Goal: Task Accomplishment & Management: Manage account settings

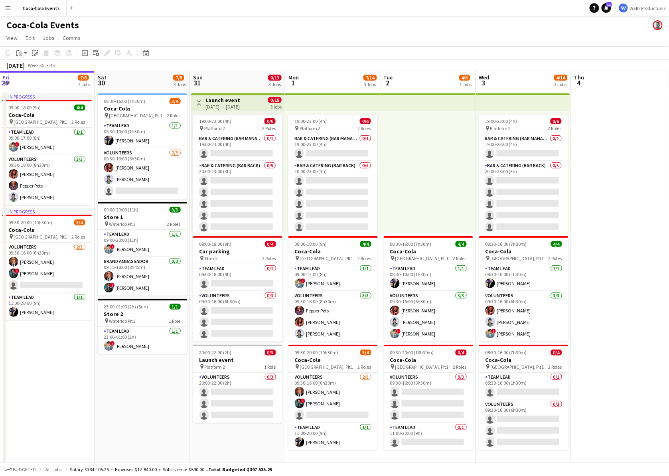
scroll to position [0, 199]
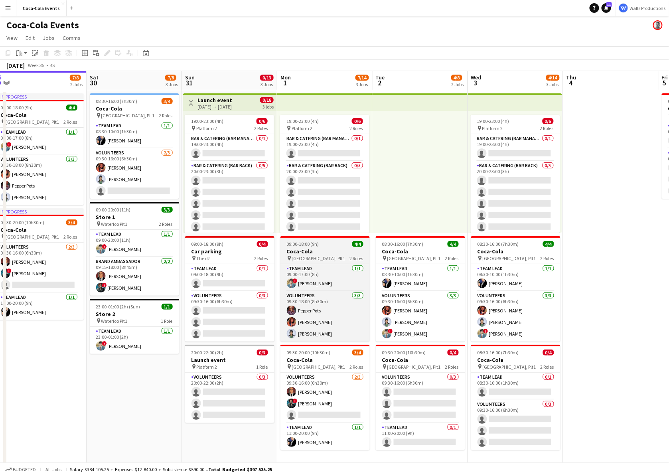
click at [316, 251] on h3 "Coca-Cola" at bounding box center [324, 251] width 89 height 7
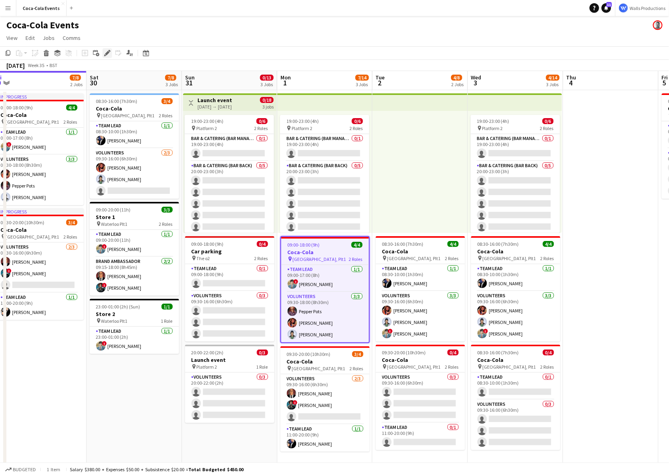
click at [105, 53] on icon "Edit" at bounding box center [107, 53] width 6 height 6
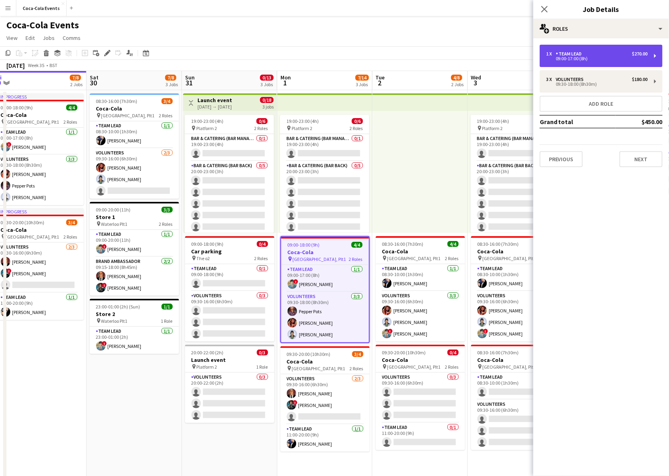
click at [572, 55] on div "Team Lead" at bounding box center [571, 54] width 30 height 6
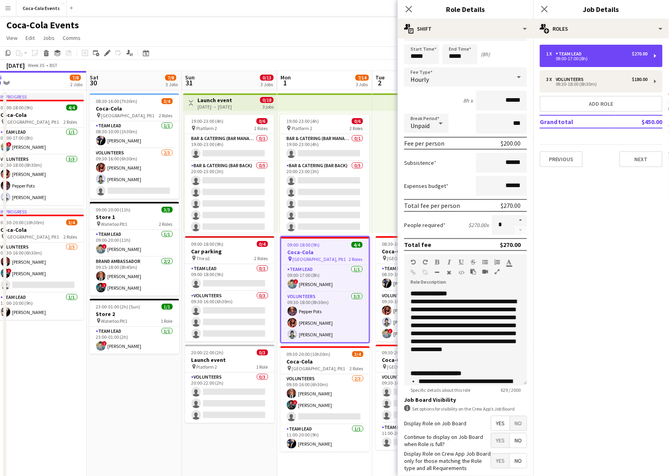
scroll to position [33, 0]
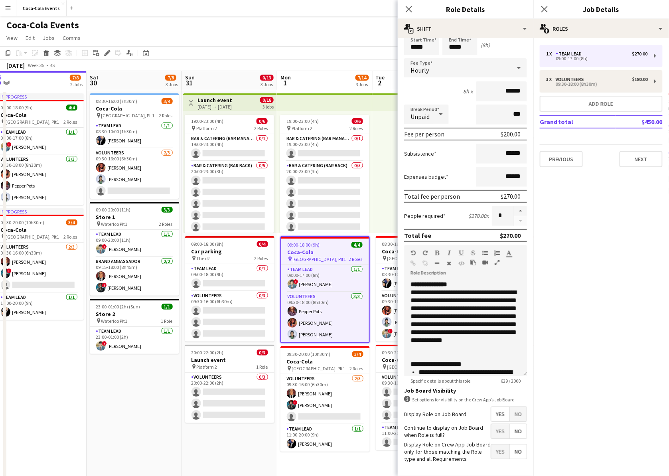
click at [498, 432] on span "Yes" at bounding box center [500, 431] width 18 height 14
click at [204, 452] on app-date-cell "Toggle View Launch event [DATE] → [DATE] 0/18 3 jobs 19:00-23:00 (4h) 0/6 pin P…" at bounding box center [229, 285] width 95 height 390
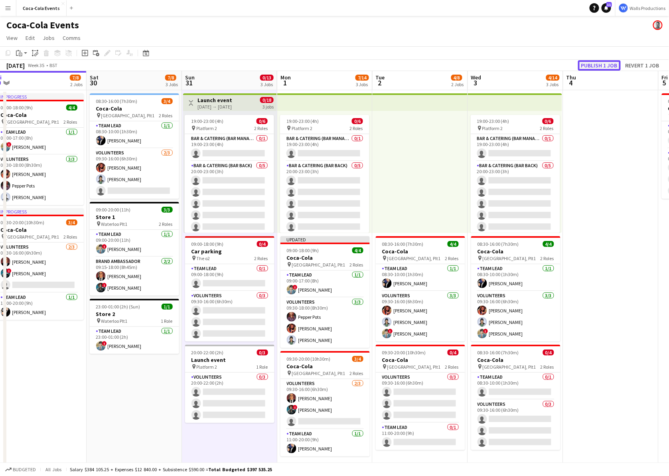
click at [598, 61] on button "Publish 1 job" at bounding box center [599, 65] width 43 height 10
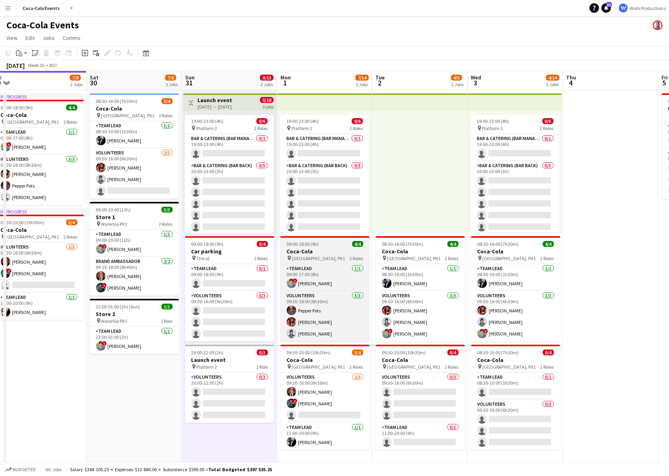
click at [328, 257] on div "pin [STREET_ADDRESS] Roles" at bounding box center [324, 258] width 89 height 6
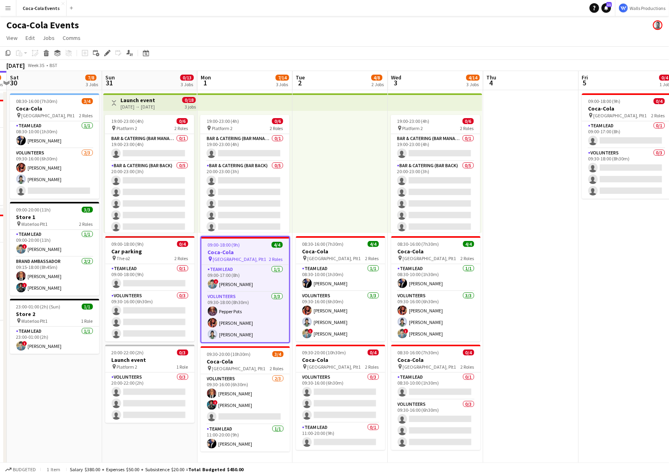
scroll to position [0, 377]
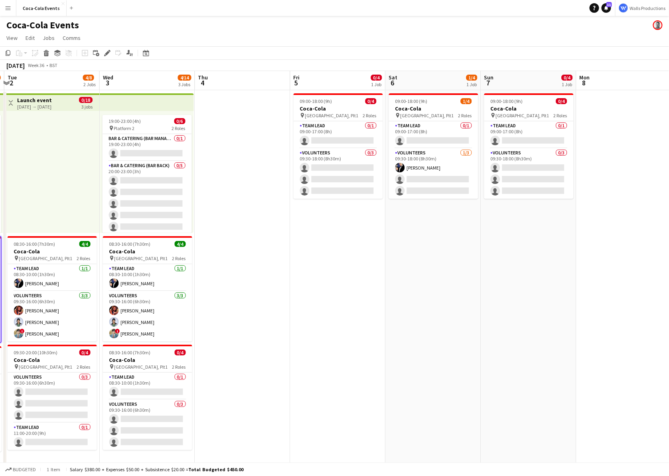
click at [320, 243] on app-date-cell "09:00-18:00 (9h) 0/4 Coca-Cola pin Waterloo, Plt1 2 Roles Team Lead 0/1 09:00-1…" at bounding box center [337, 285] width 95 height 390
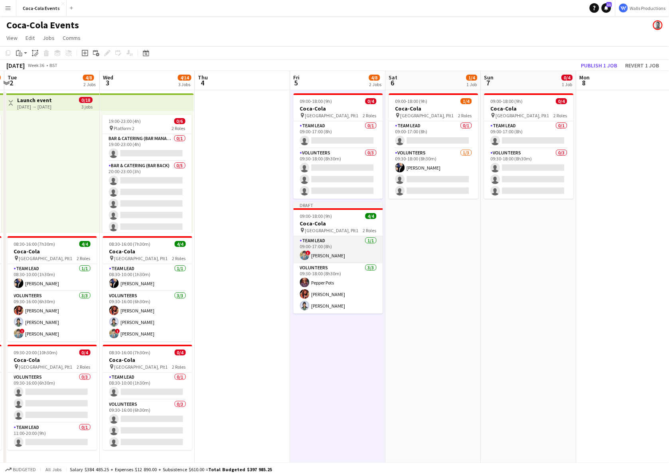
click at [317, 245] on app-card-role "Team Lead [DATE] 09:00-17:00 (8h) ! [PERSON_NAME]" at bounding box center [338, 249] width 89 height 27
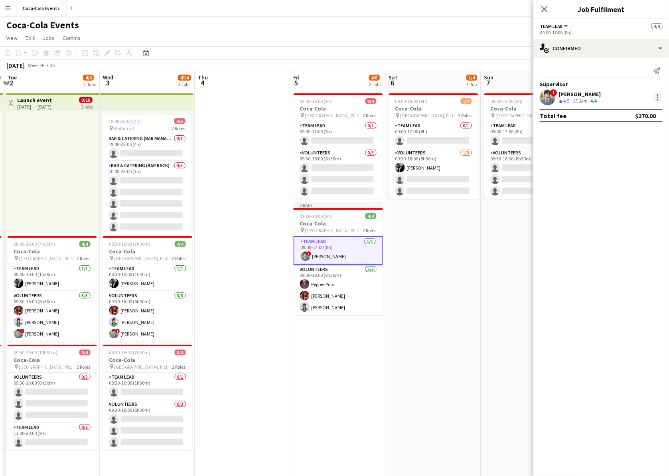
click at [658, 101] on div at bounding box center [658, 98] width 10 height 10
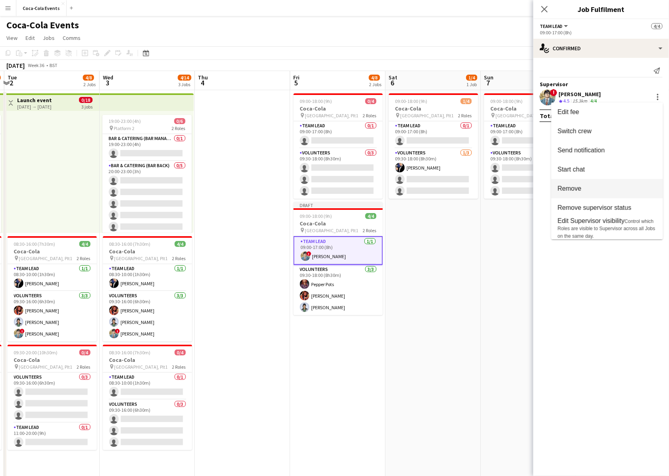
click at [605, 186] on span "Remove" at bounding box center [607, 188] width 99 height 7
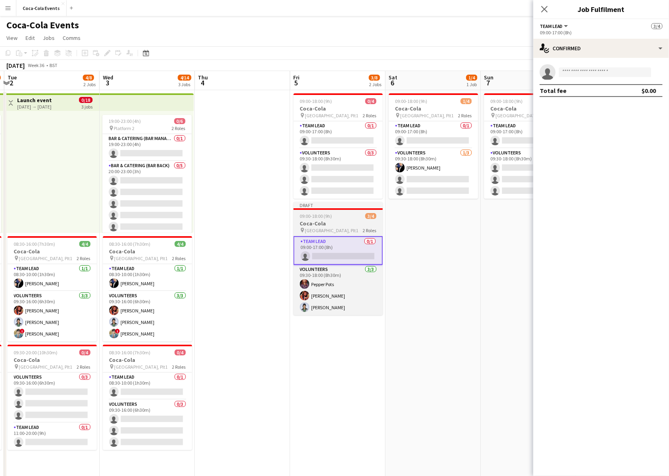
click at [322, 233] on span "[GEOGRAPHIC_DATA], Plt1" at bounding box center [331, 230] width 53 height 6
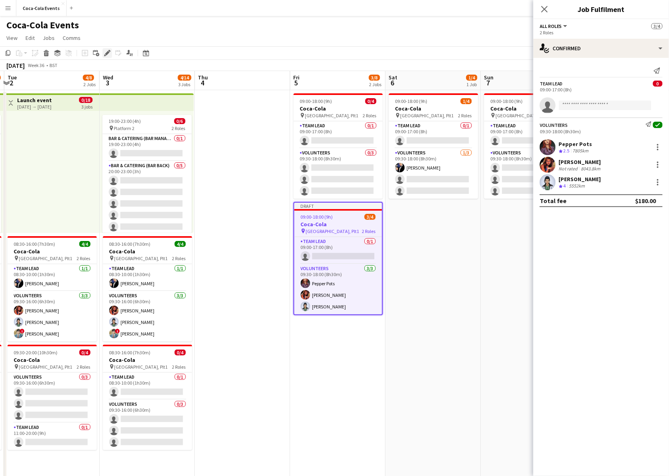
click at [110, 53] on div "Edit" at bounding box center [108, 53] width 10 height 10
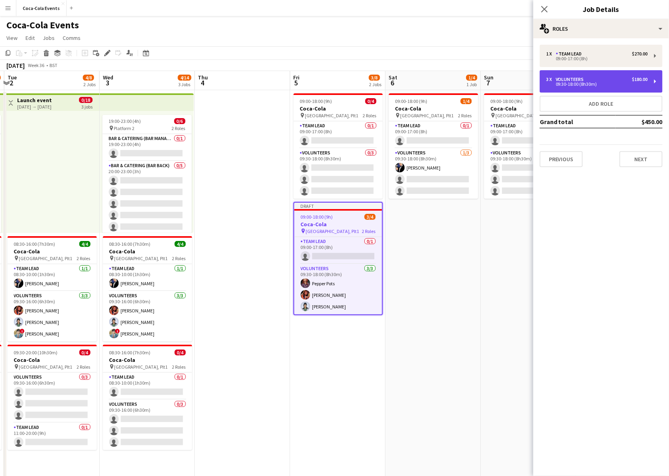
click at [560, 78] on div "Volunteers" at bounding box center [572, 80] width 32 height 6
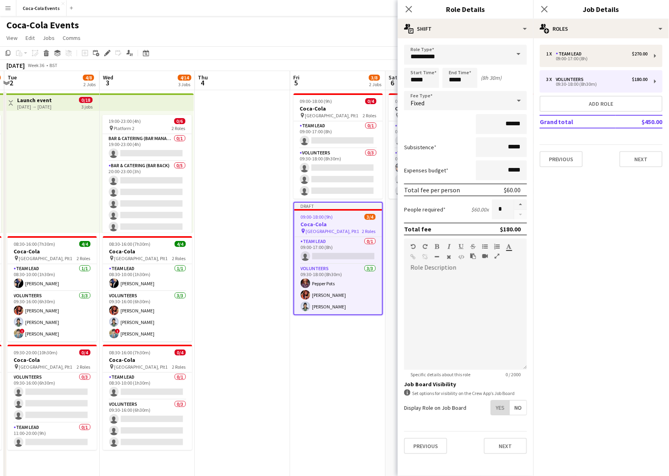
click at [497, 404] on span "Yes" at bounding box center [500, 407] width 18 height 14
click at [499, 428] on span "Yes" at bounding box center [500, 425] width 18 height 14
click at [339, 431] on app-date-cell "09:00-18:00 (9h) 0/4 Coca-Cola pin Waterloo, Plt1 2 Roles Team Lead 0/1 09:00-1…" at bounding box center [337, 285] width 95 height 390
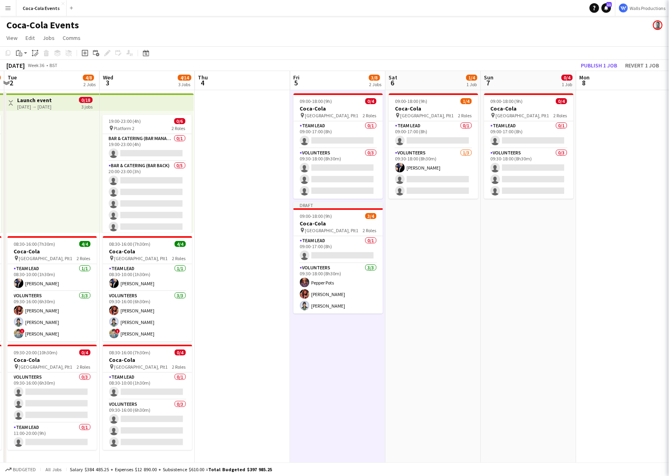
scroll to position [0, 377]
click at [605, 67] on button "Publish 1 job" at bounding box center [599, 65] width 43 height 10
